Goal: Task Accomplishment & Management: Use online tool/utility

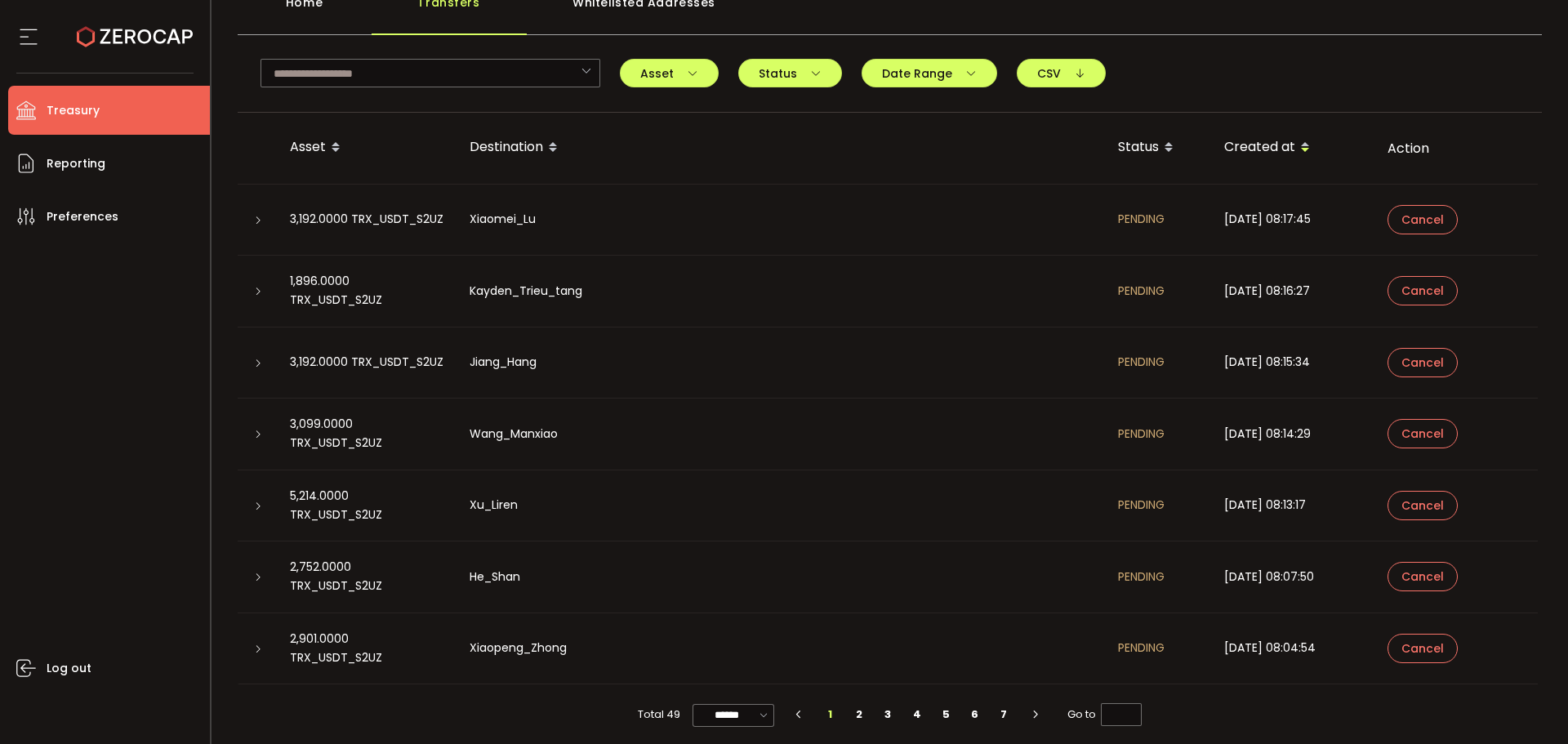
scroll to position [113, 0]
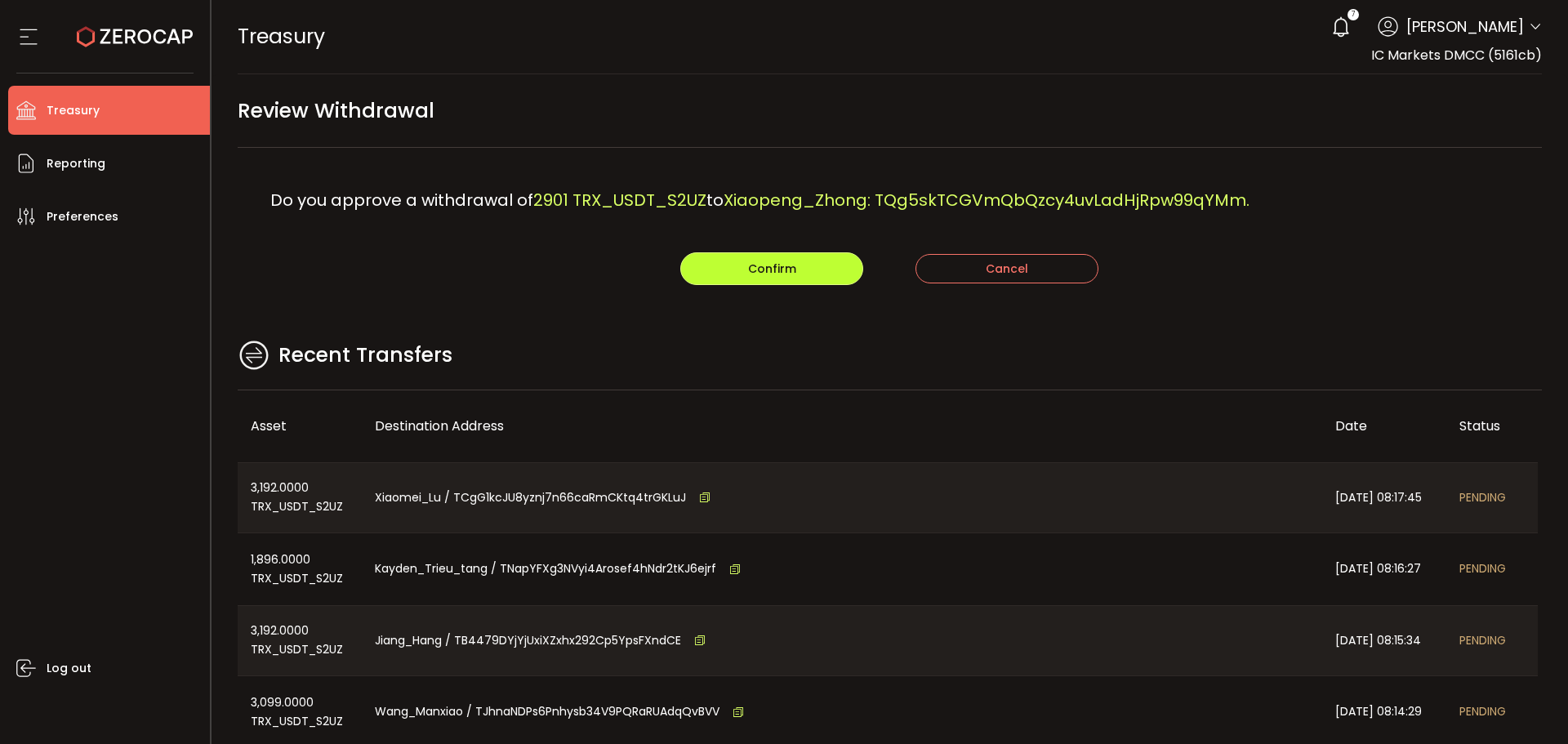
click at [768, 266] on span "Confirm" at bounding box center [773, 269] width 49 height 16
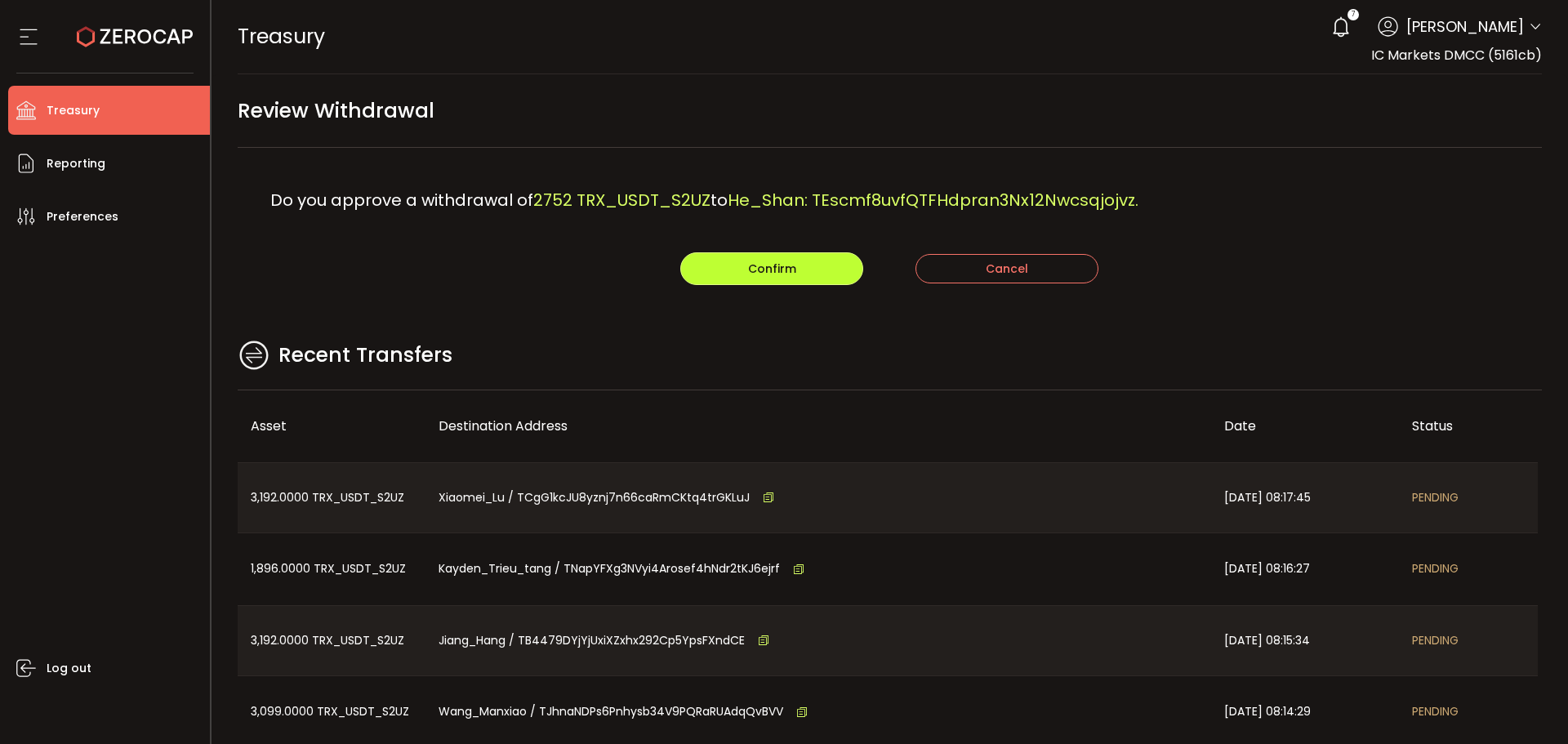
click at [741, 278] on button "Confirm" at bounding box center [772, 269] width 183 height 32
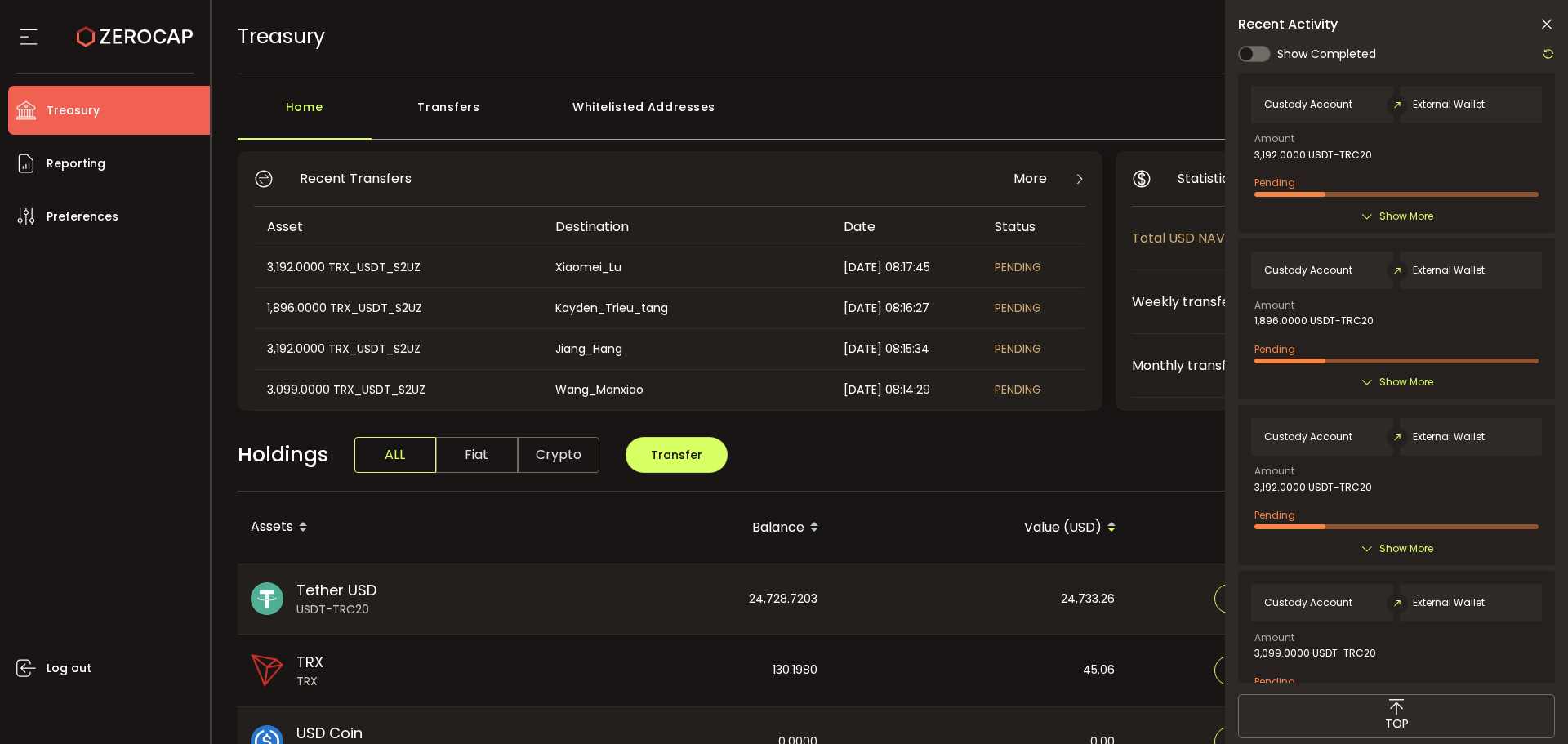
click at [28, 377] on div "Log out" at bounding box center [109, 486] width 202 height 491
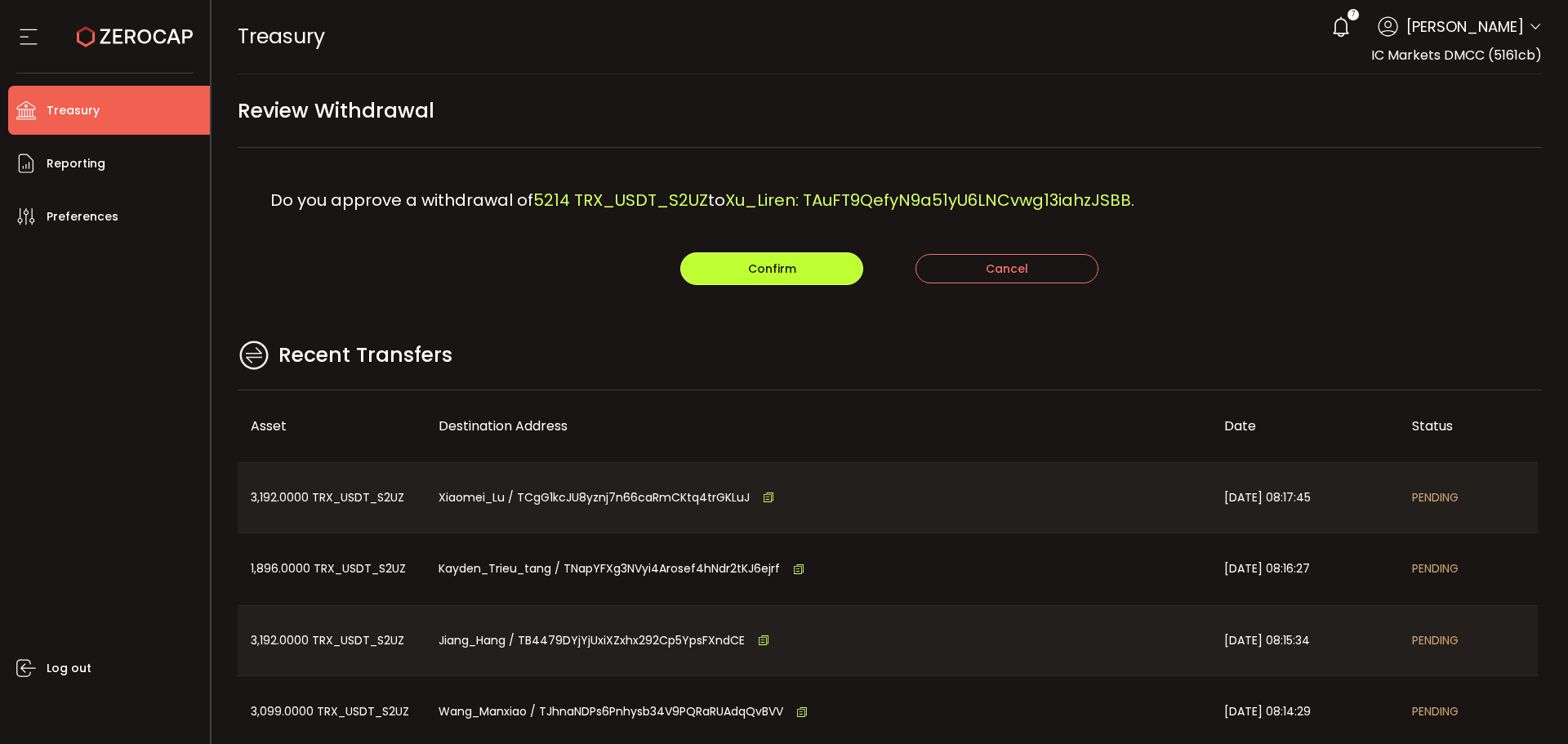
click at [759, 268] on span "Confirm" at bounding box center [773, 269] width 49 height 16
click at [792, 276] on span "Confirm" at bounding box center [773, 269] width 49 height 16
click at [770, 265] on span "Confirm" at bounding box center [773, 269] width 49 height 16
click at [787, 267] on span "Confirm" at bounding box center [773, 269] width 49 height 16
click at [754, 274] on span "Confirm" at bounding box center [773, 269] width 49 height 16
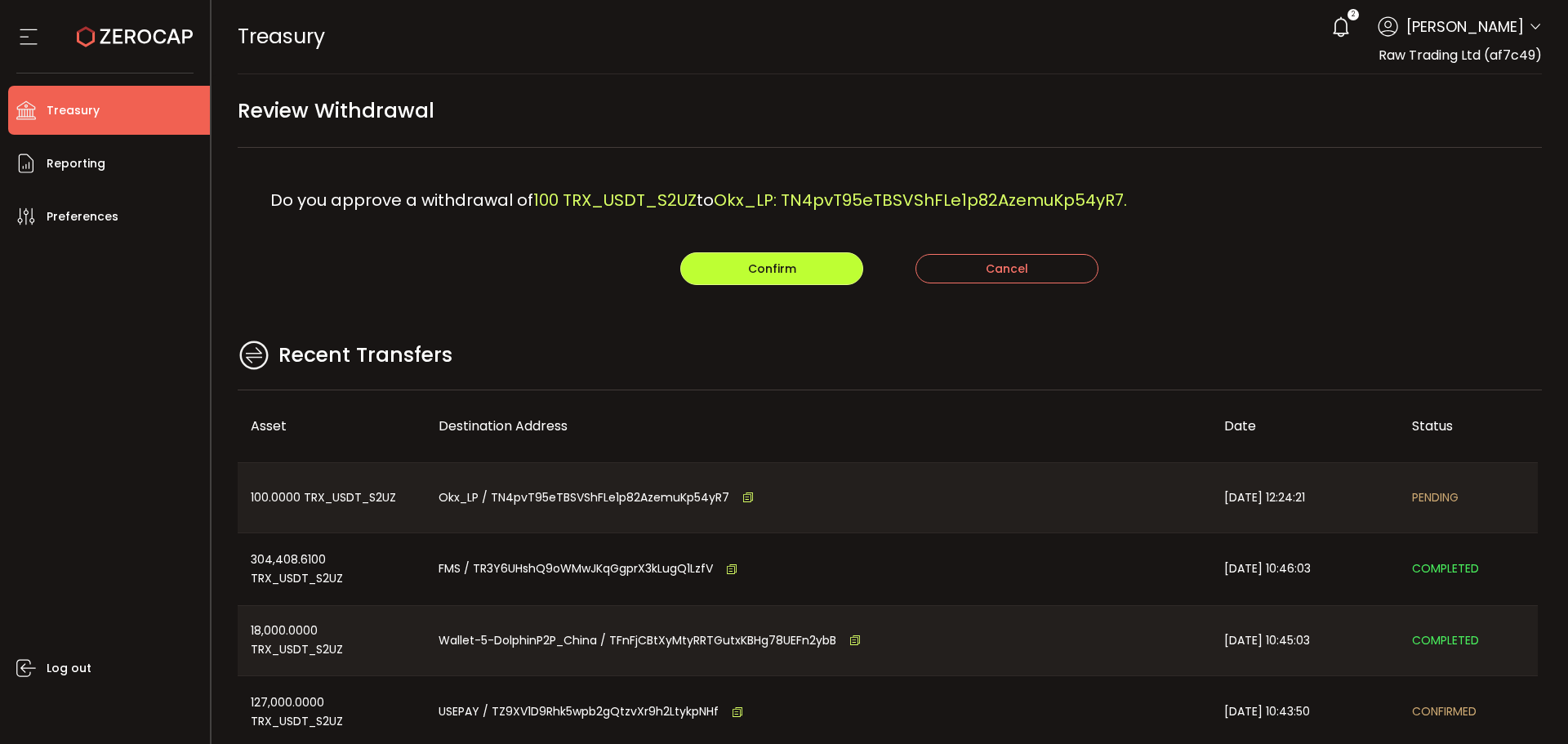
click at [722, 266] on button "Confirm" at bounding box center [772, 269] width 183 height 32
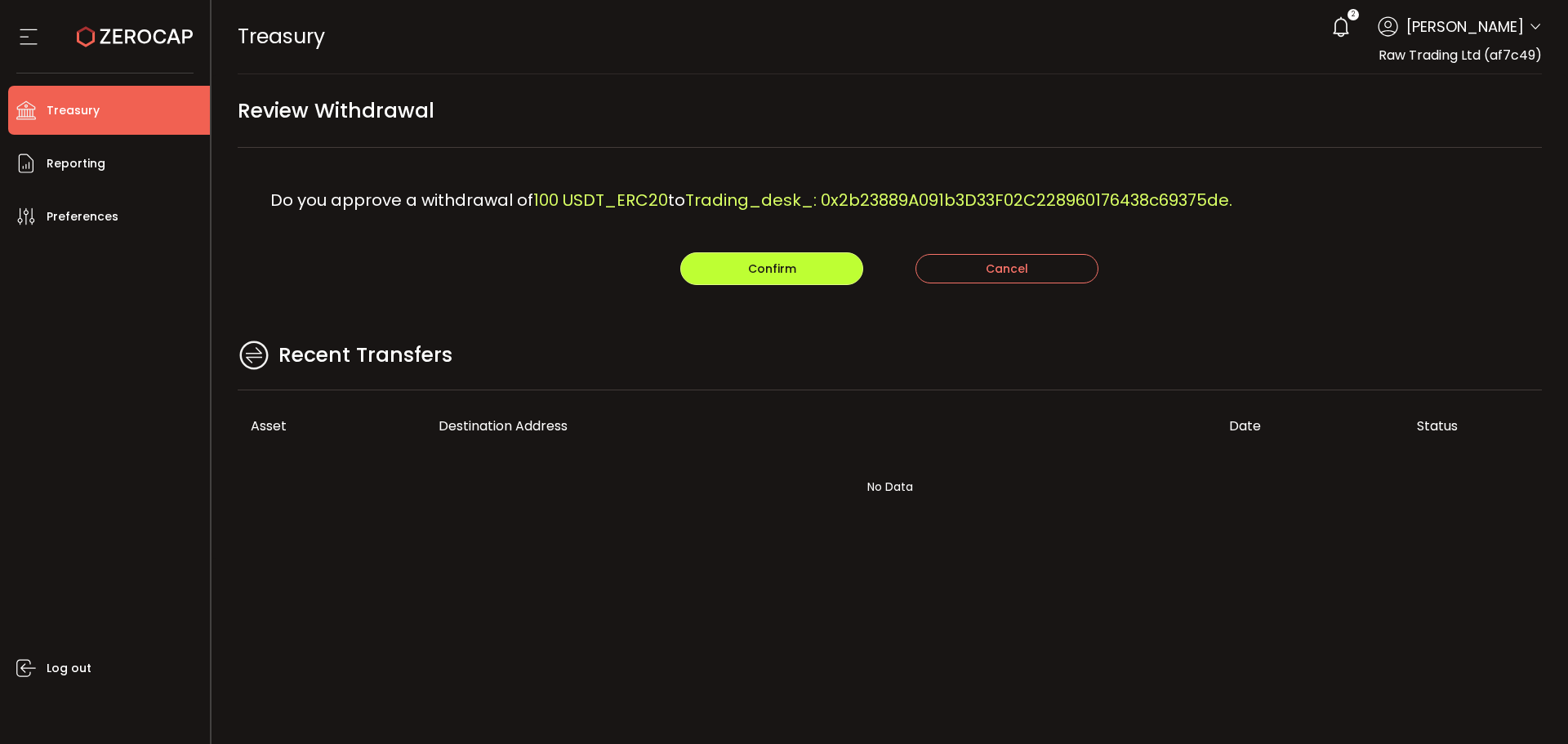
click at [758, 266] on span "Confirm" at bounding box center [773, 269] width 49 height 16
click at [758, 276] on span "Confirm" at bounding box center [773, 269] width 49 height 16
click at [780, 252] on button "Confirm" at bounding box center [772, 269] width 183 height 32
click at [750, 270] on div "Confirm Cancel" at bounding box center [890, 269] width 1306 height 32
